Goal: Transaction & Acquisition: Purchase product/service

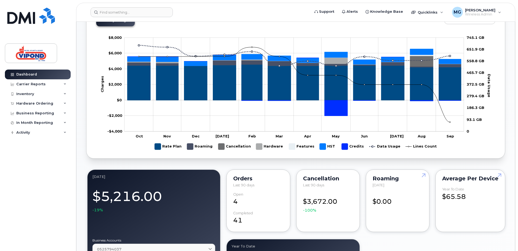
scroll to position [244, 0]
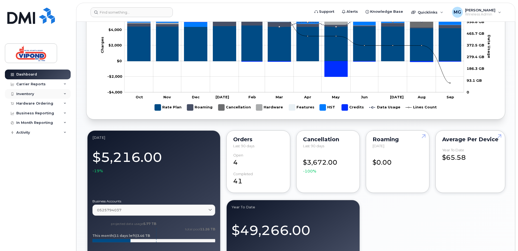
click at [26, 93] on div "Inventory" at bounding box center [25, 94] width 18 height 4
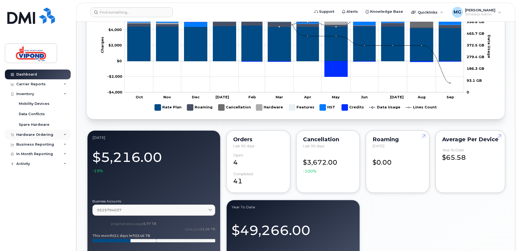
click at [26, 134] on div "Hardware Ordering" at bounding box center [34, 135] width 37 height 4
click at [26, 145] on div "Overview" at bounding box center [28, 144] width 18 height 5
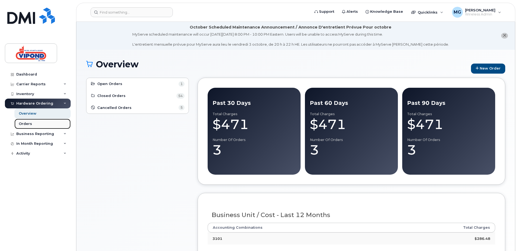
click at [23, 126] on div "Orders" at bounding box center [25, 123] width 13 height 5
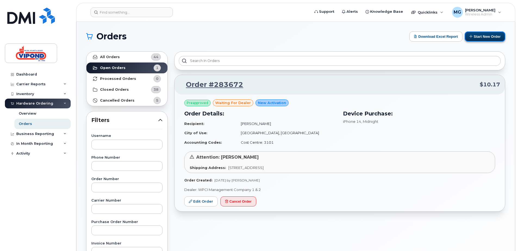
click at [481, 37] on button "Start New Order" at bounding box center [484, 37] width 40 height 10
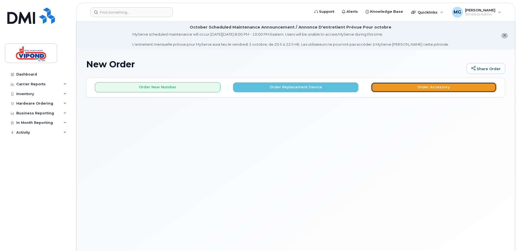
click at [400, 86] on button "Order Accessory" at bounding box center [433, 87] width 125 height 10
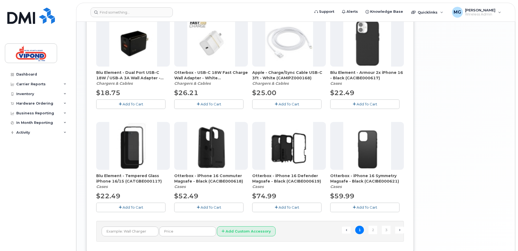
scroll to position [326, 0]
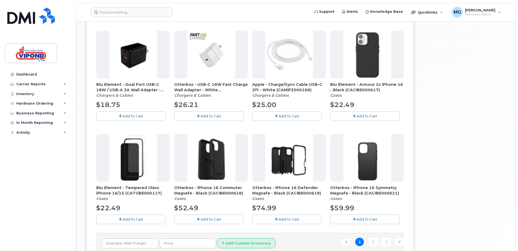
click at [290, 218] on span "Add To Cart" at bounding box center [288, 219] width 21 height 4
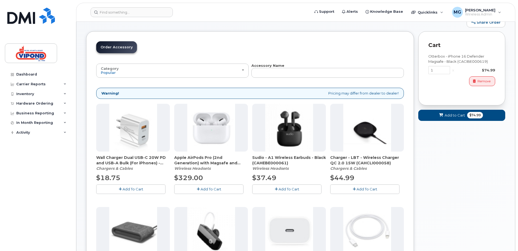
scroll to position [0, 0]
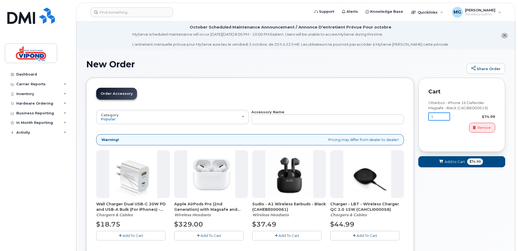
click at [440, 115] on input "1" at bounding box center [439, 116] width 22 height 8
type input "2"
click at [435, 136] on div "Otterbox - iPhone 16 Defender Magsafe - Black (CACIBE000619) 2 x $74.99 Remove" at bounding box center [461, 118] width 67 height 46
click at [455, 160] on span "Add to Cart" at bounding box center [453, 161] width 20 height 5
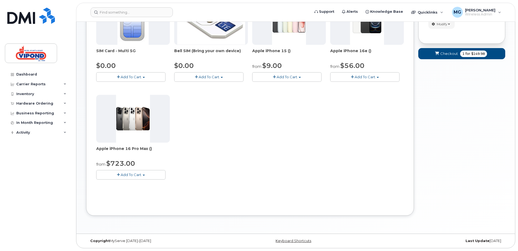
scroll to position [1, 0]
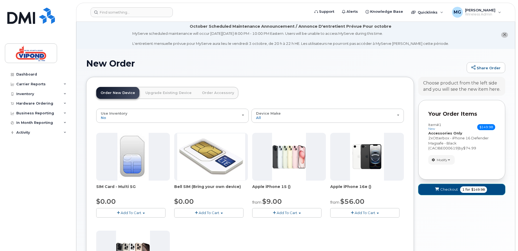
click at [447, 187] on span "Checkout" at bounding box center [449, 189] width 18 height 5
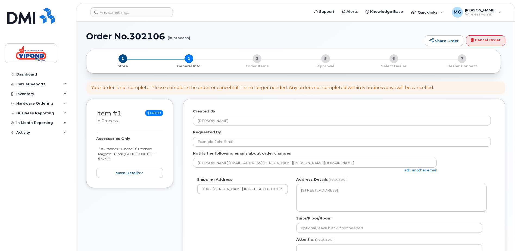
select select
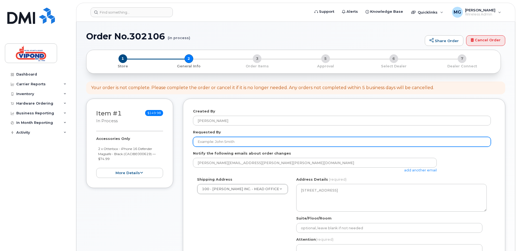
click at [216, 140] on input "Requested By" at bounding box center [342, 142] width 298 height 10
type input "[PERSON_NAME]"
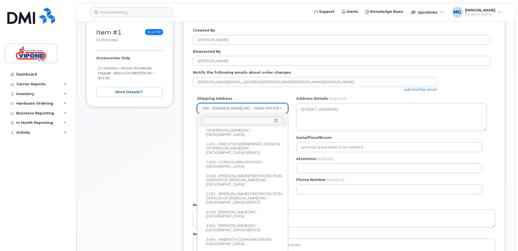
scroll to position [136, 0]
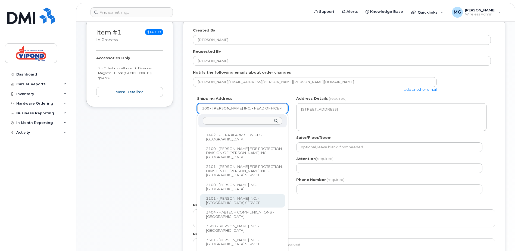
select select
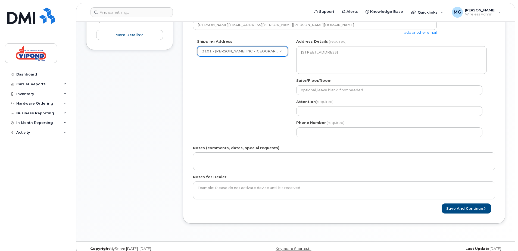
scroll to position [174, 0]
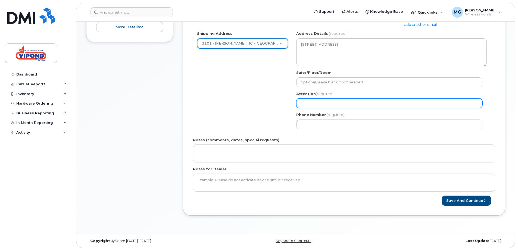
click at [311, 101] on input "Attention (required)" at bounding box center [389, 103] width 186 height 10
type input "[PERSON_NAME]"
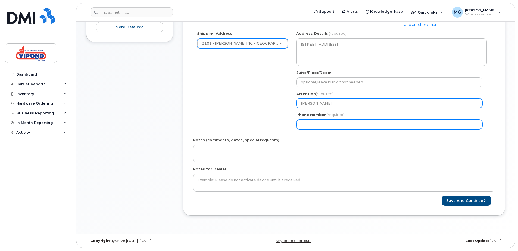
type input "4168919800"
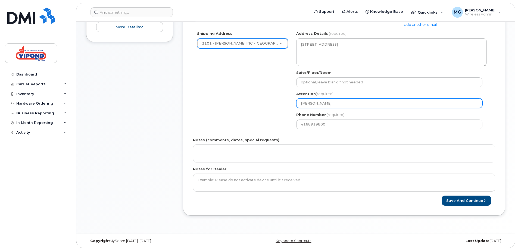
select select
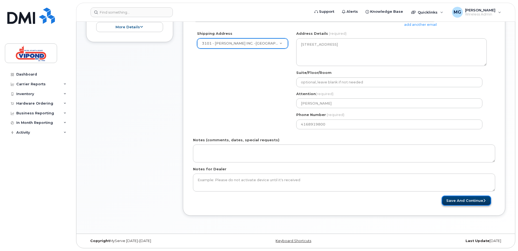
click at [466, 199] on button "Save and Continue" at bounding box center [465, 201] width 49 height 10
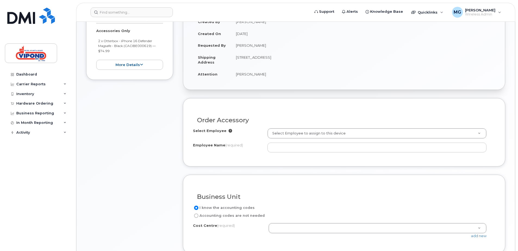
scroll to position [163, 0]
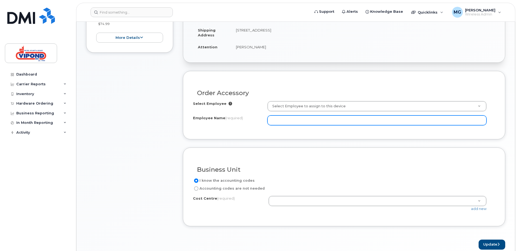
click at [287, 120] on input "Employee Name (required)" at bounding box center [376, 120] width 219 height 10
drag, startPoint x: 308, startPoint y: 120, endPoint x: 264, endPoint y: 119, distance: 43.7
click at [264, 119] on div "Employee Name (required) [PERSON_NAME]" at bounding box center [344, 120] width 302 height 10
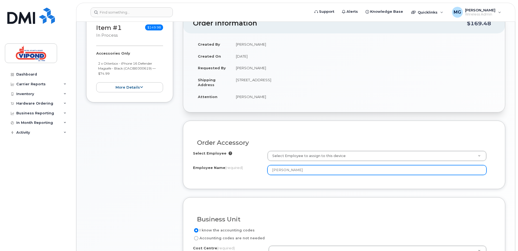
scroll to position [109, 0]
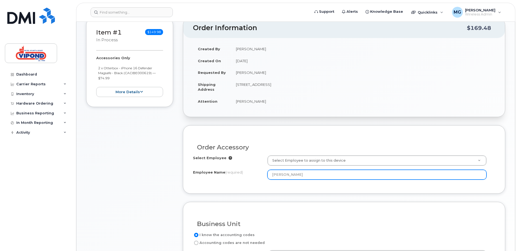
click at [307, 175] on input "[PERSON_NAME]" at bounding box center [376, 175] width 219 height 10
drag, startPoint x: 307, startPoint y: 175, endPoint x: 272, endPoint y: 175, distance: 35.6
click at [272, 175] on input "[PERSON_NAME]" at bounding box center [376, 175] width 219 height 10
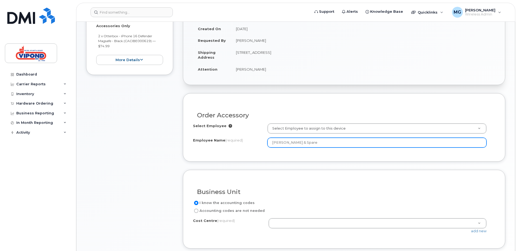
scroll to position [189, 0]
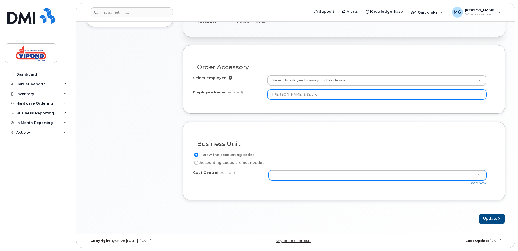
type input "[PERSON_NAME] & Spare"
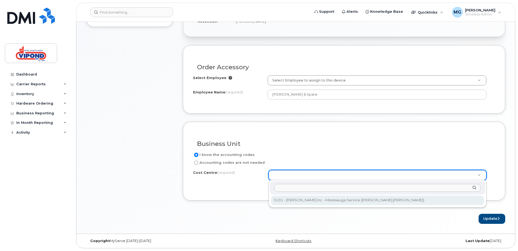
select select "3101"
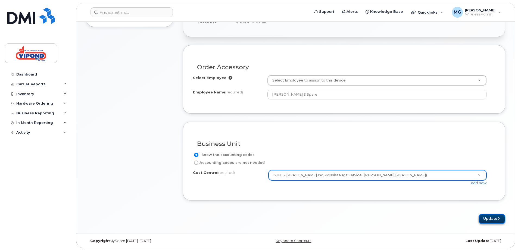
click at [495, 218] on button "Update" at bounding box center [491, 219] width 27 height 10
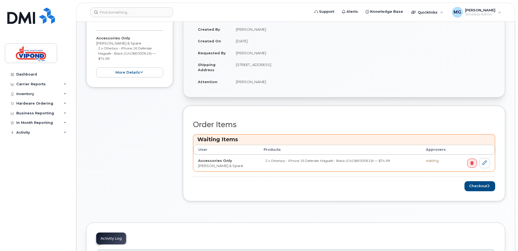
scroll to position [163, 0]
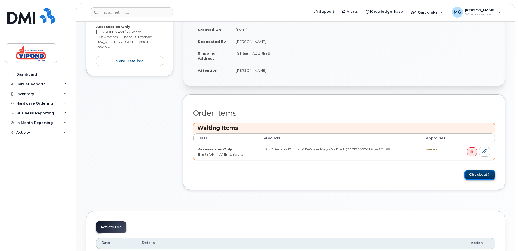
click at [477, 176] on button "Checkout" at bounding box center [479, 175] width 31 height 10
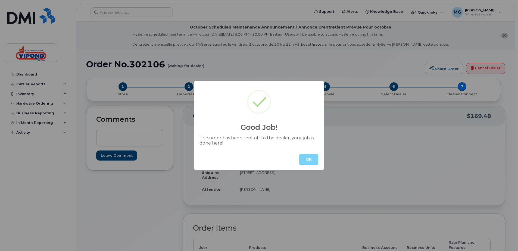
drag, startPoint x: 313, startPoint y: 159, endPoint x: 310, endPoint y: 157, distance: 3.3
click at [311, 158] on button "OK" at bounding box center [308, 159] width 19 height 11
